Goal: Task Accomplishment & Management: Complete application form

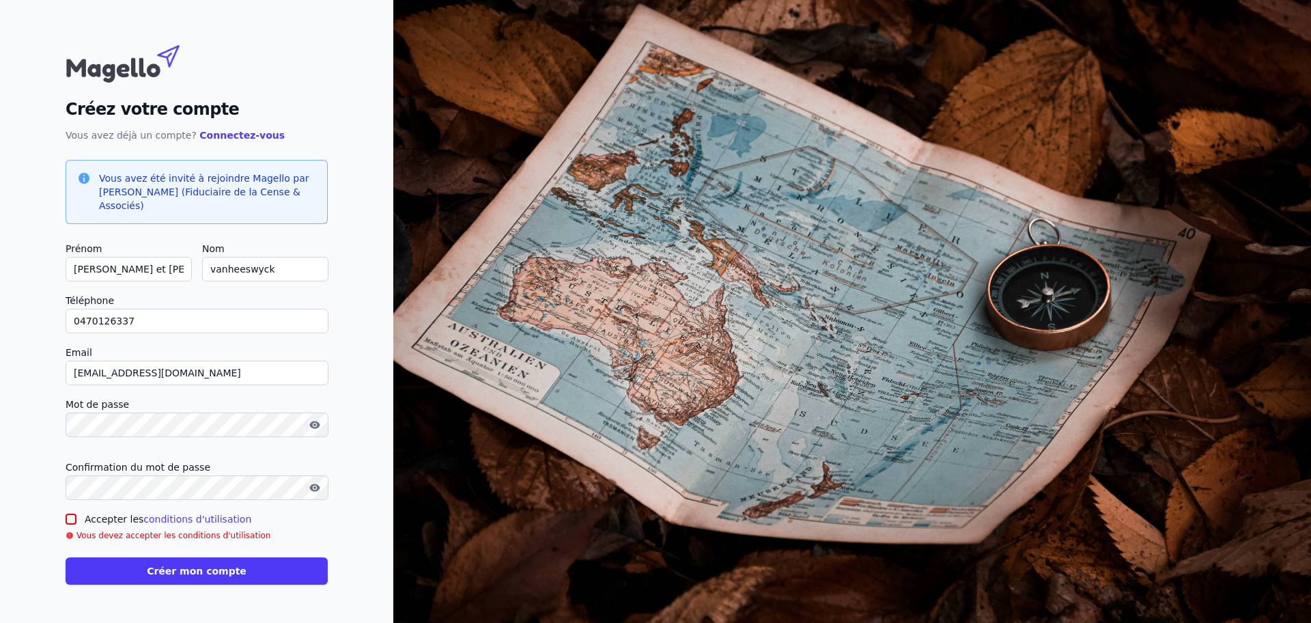
click at [76, 514] on input "Accepter les conditions d'utilisation" at bounding box center [71, 519] width 11 height 11
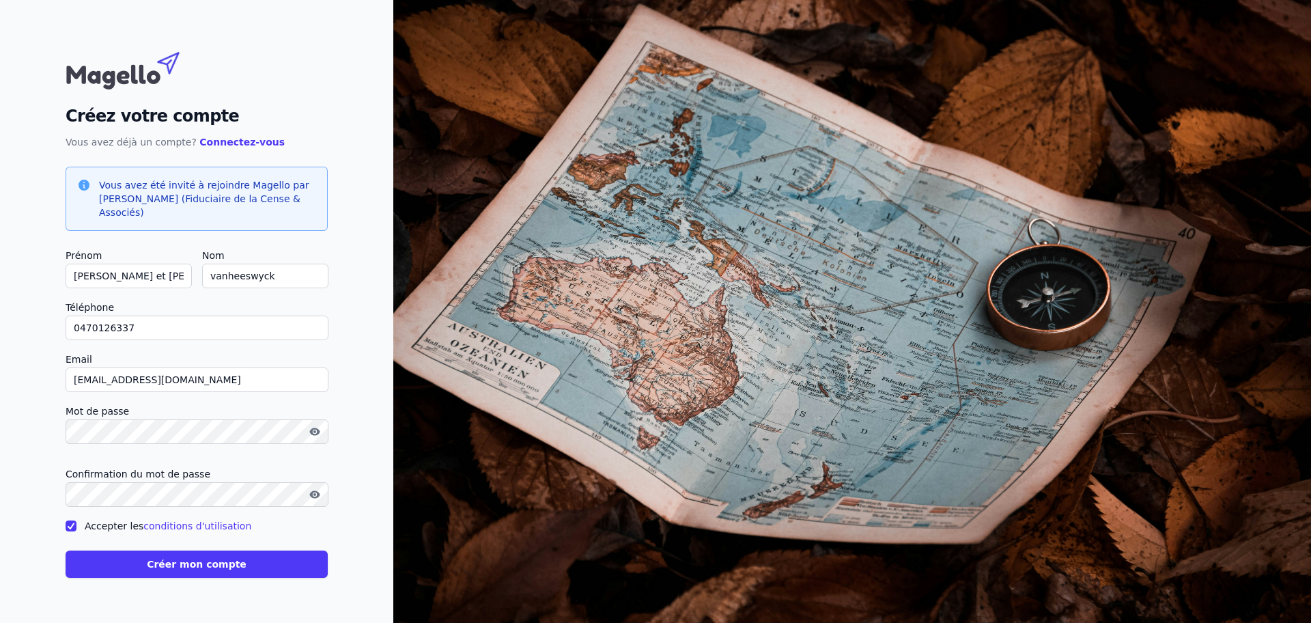
click at [76, 520] on input "Accepter les conditions d'utilisation" at bounding box center [71, 525] width 11 height 11
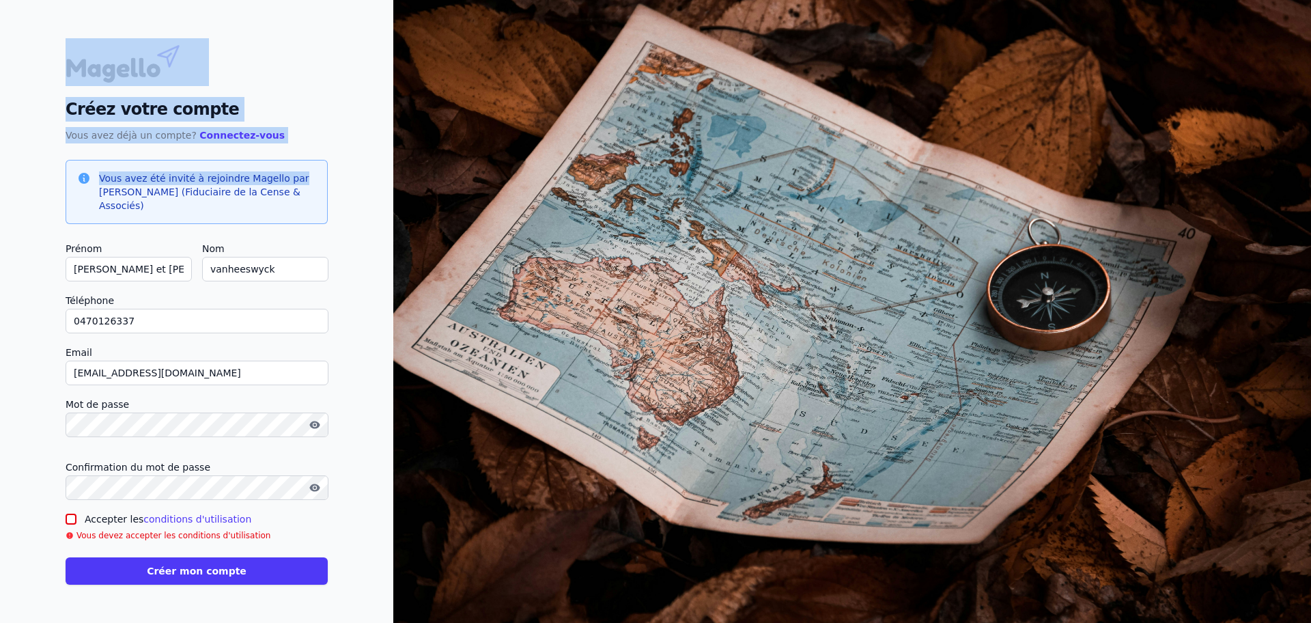
drag, startPoint x: 1310, startPoint y: 89, endPoint x: 1310, endPoint y: 179, distance: 89.5
click at [393, 179] on div "Créez votre compte Vous avez déjà un compte? Connectez-vous Vous avez été invit…" at bounding box center [196, 311] width 393 height 623
click at [251, 514] on link "conditions d'utilisation" at bounding box center [197, 519] width 108 height 11
click at [393, 198] on div "Créez votre compte Vous avez déjà un compte? Connectez-vous Vous avez été invit…" at bounding box center [196, 311] width 393 height 623
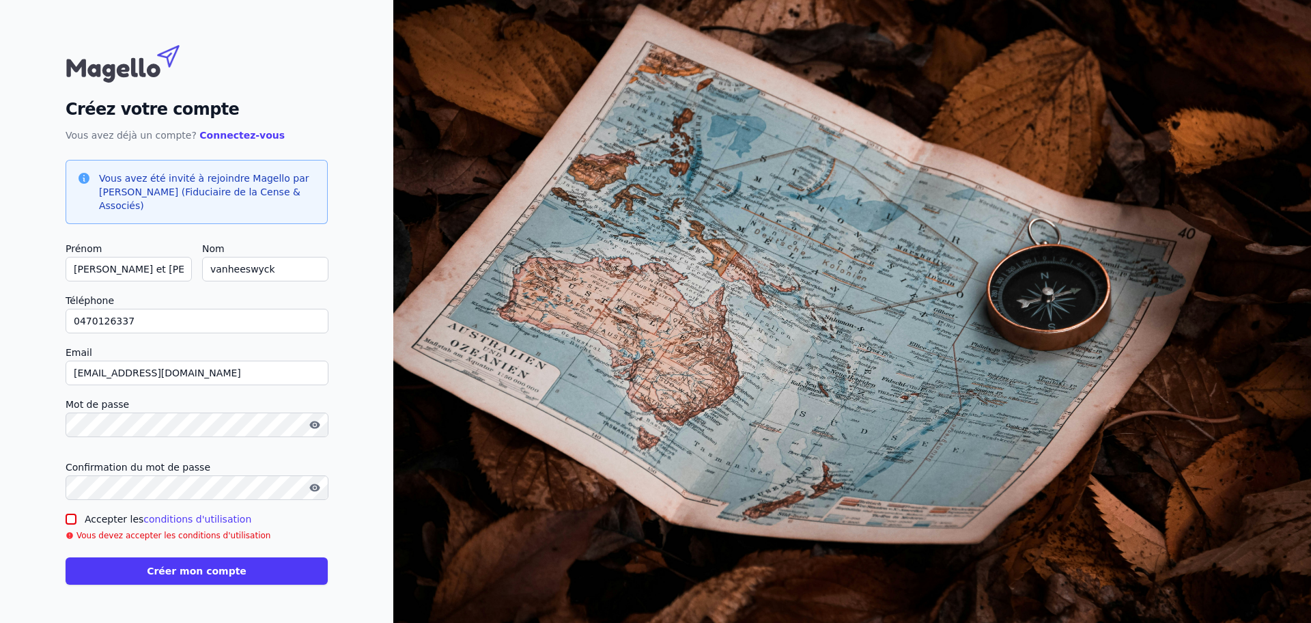
click at [76, 514] on input "Accepter les conditions d'utilisation" at bounding box center [71, 519] width 11 height 11
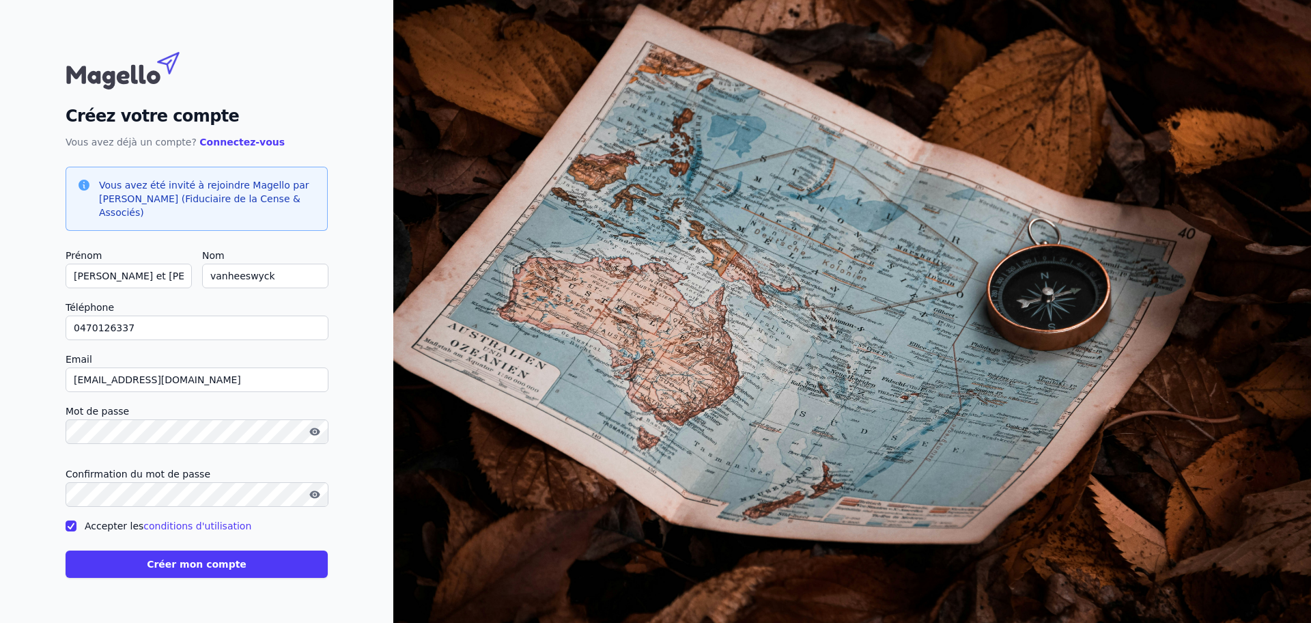
click at [76, 520] on input "Accepter les conditions d'utilisation" at bounding box center [71, 525] width 11 height 11
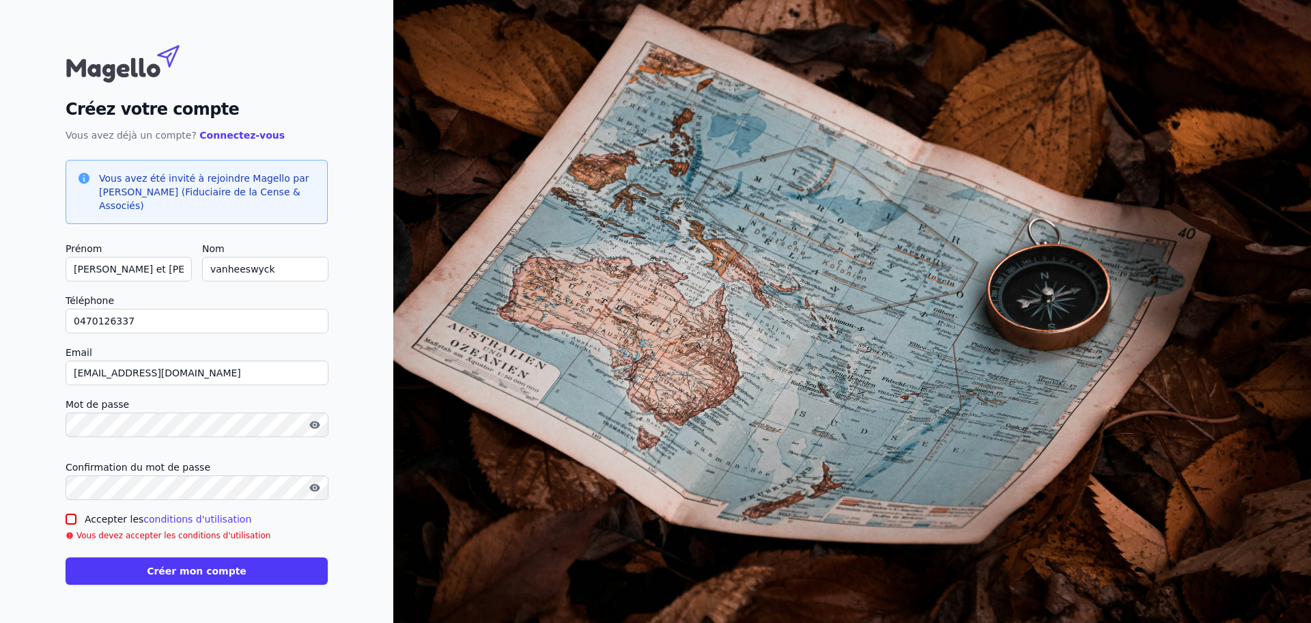
click at [76, 514] on input "Accepter les conditions d'utilisation" at bounding box center [71, 519] width 11 height 11
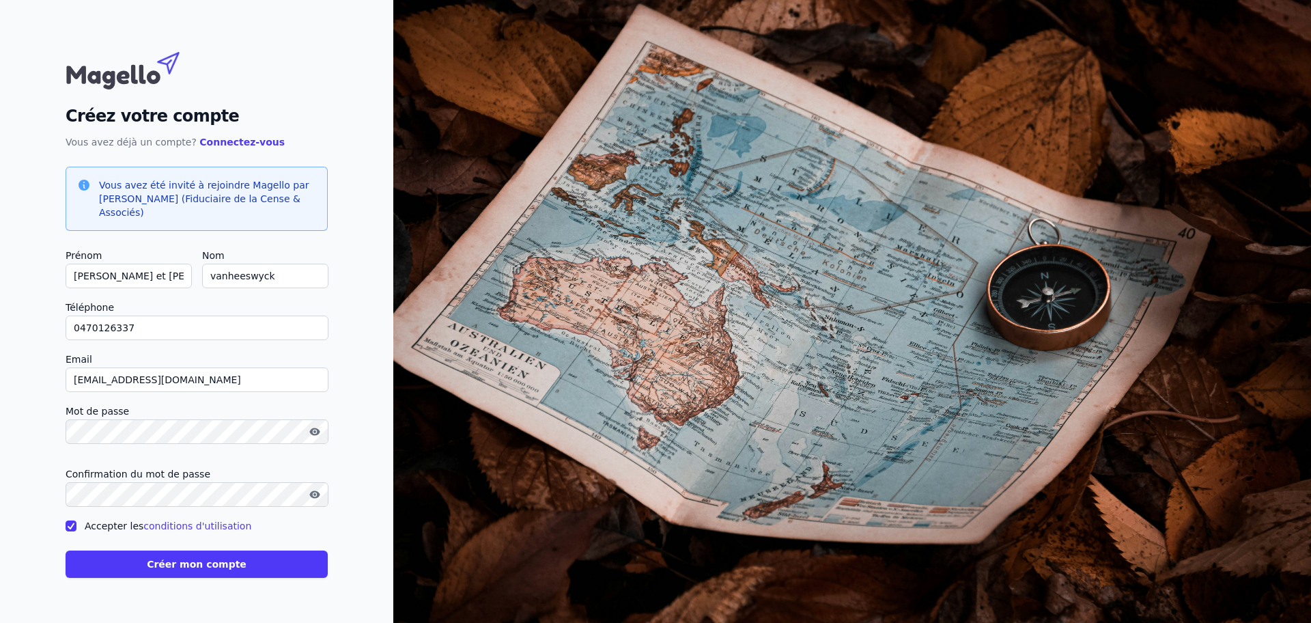
click at [393, 473] on div "Créez votre compte Vous avez déjà un compte? Connectez-vous Vous avez été invit…" at bounding box center [196, 311] width 393 height 623
click at [76, 520] on input "Accepter les conditions d'utilisation" at bounding box center [71, 525] width 11 height 11
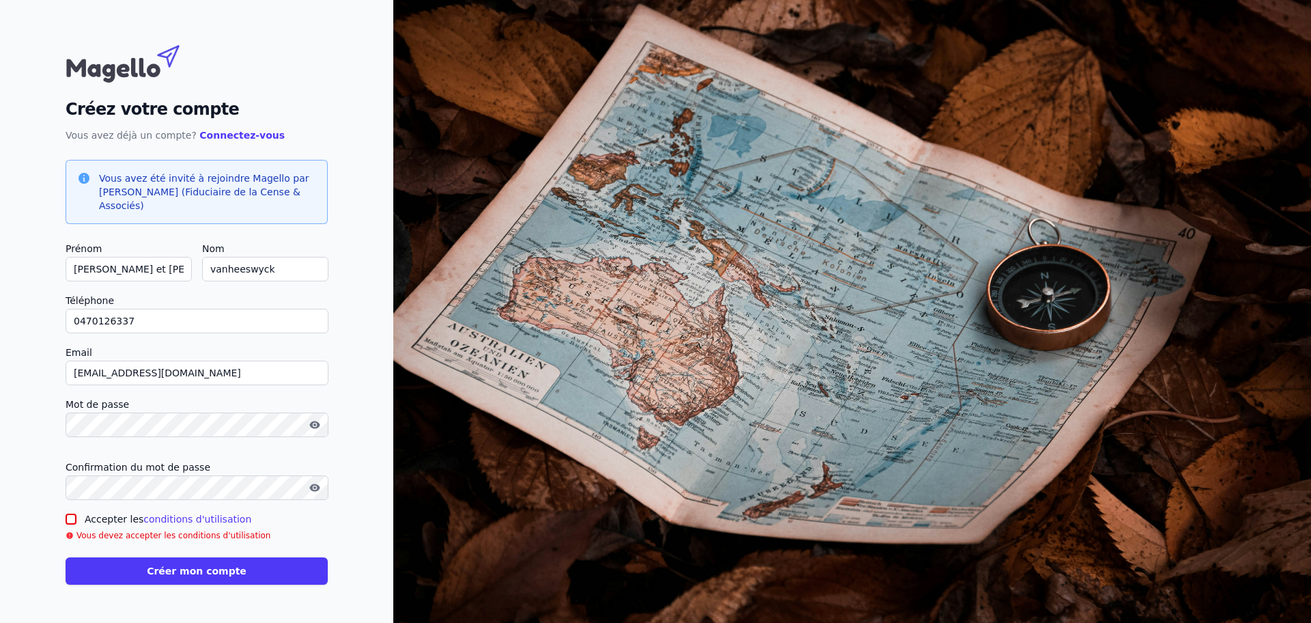
click at [76, 514] on input "Accepter les conditions d'utilisation" at bounding box center [71, 519] width 11 height 11
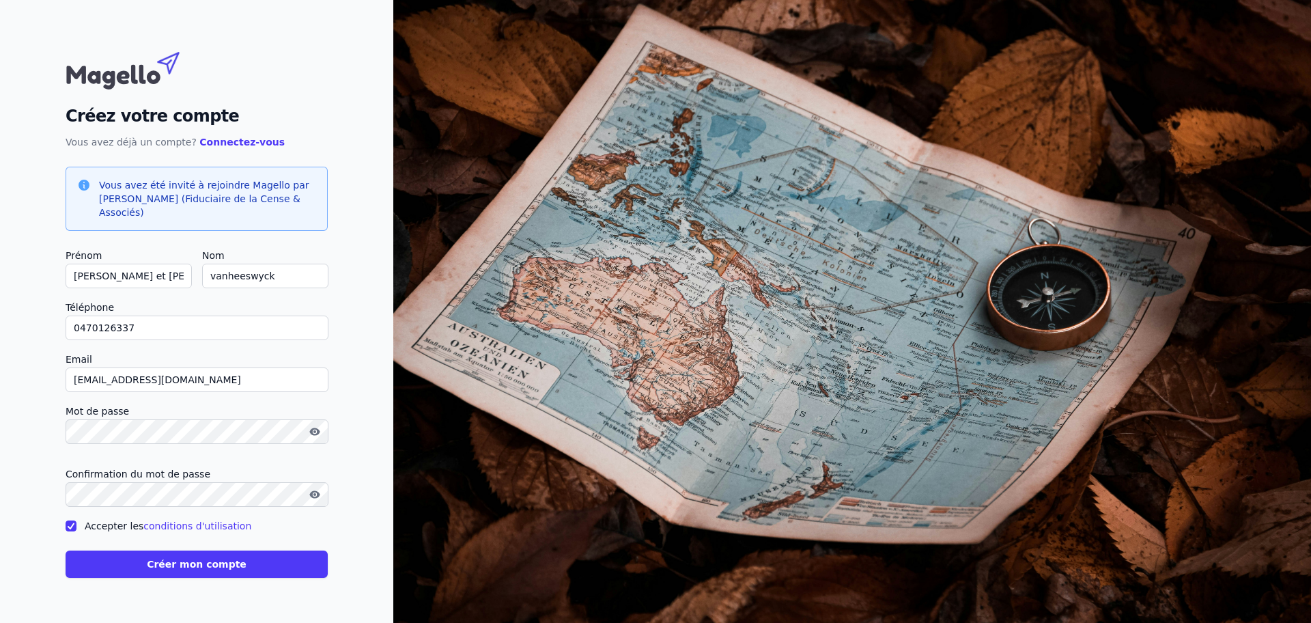
click at [76, 520] on input "Accepter les conditions d'utilisation" at bounding box center [71, 525] width 11 height 11
checkbox input "false"
